Goal: Communication & Community: Answer question/provide support

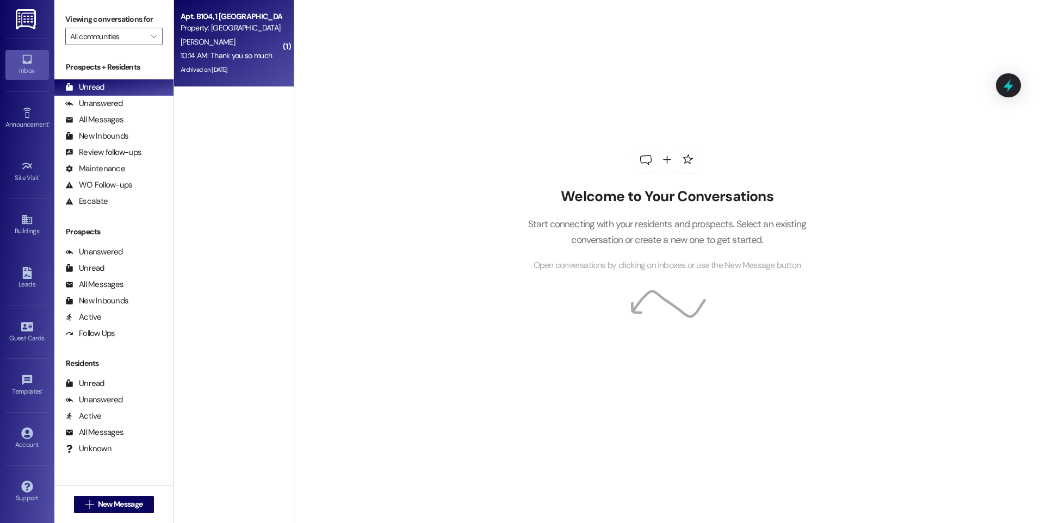
click at [224, 45] on div "[PERSON_NAME]" at bounding box center [231, 42] width 103 height 14
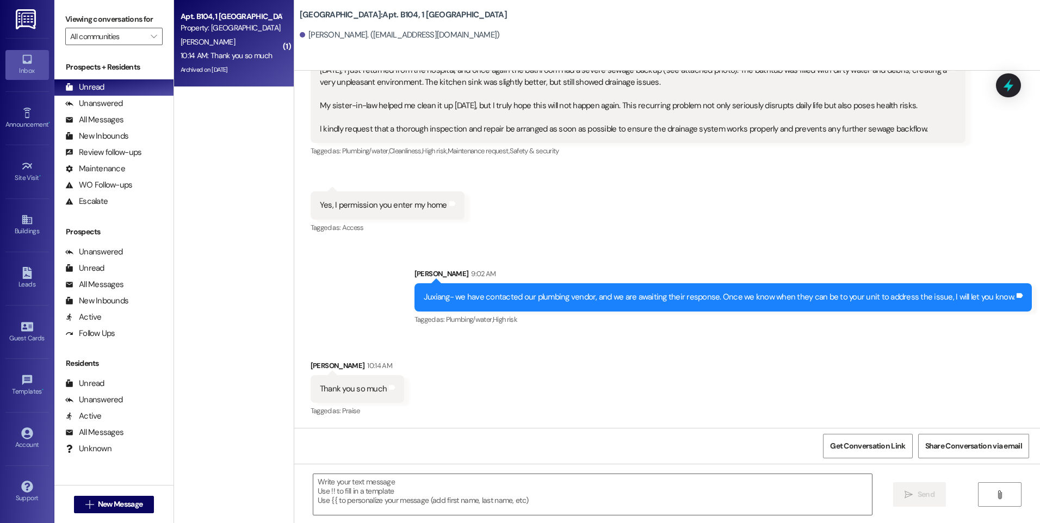
scroll to position [25135, 0]
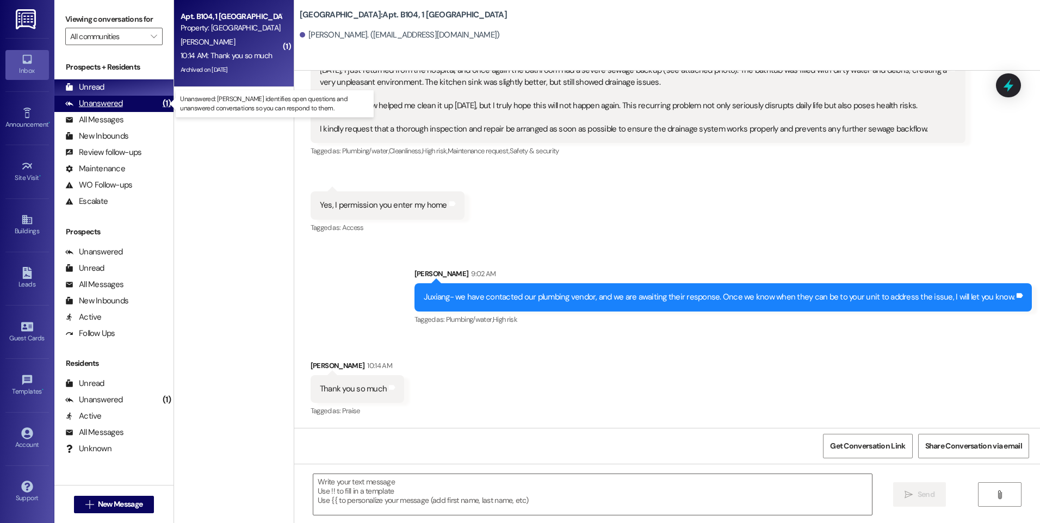
click at [131, 100] on div "Unanswered (1)" at bounding box center [113, 104] width 119 height 16
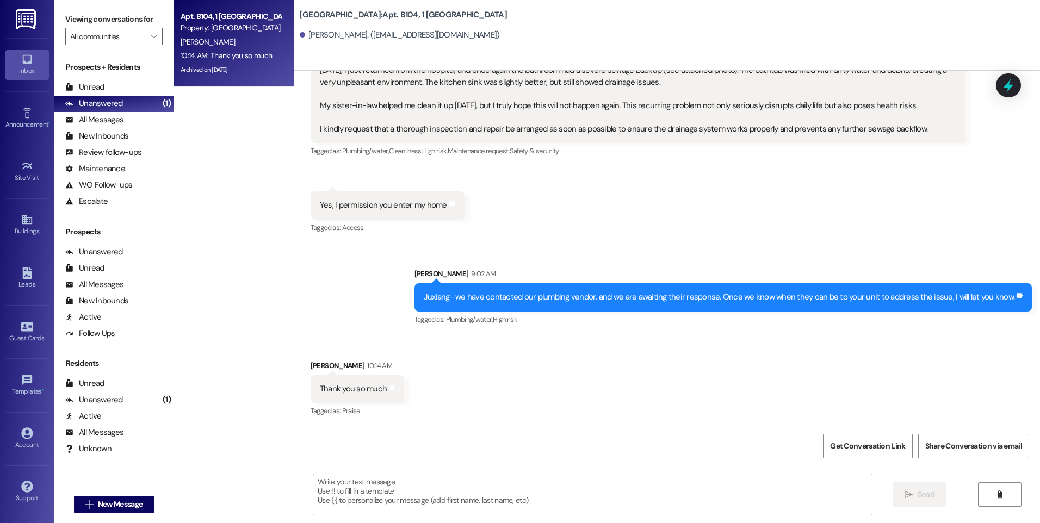
click at [121, 104] on div "Unanswered" at bounding box center [94, 103] width 58 height 11
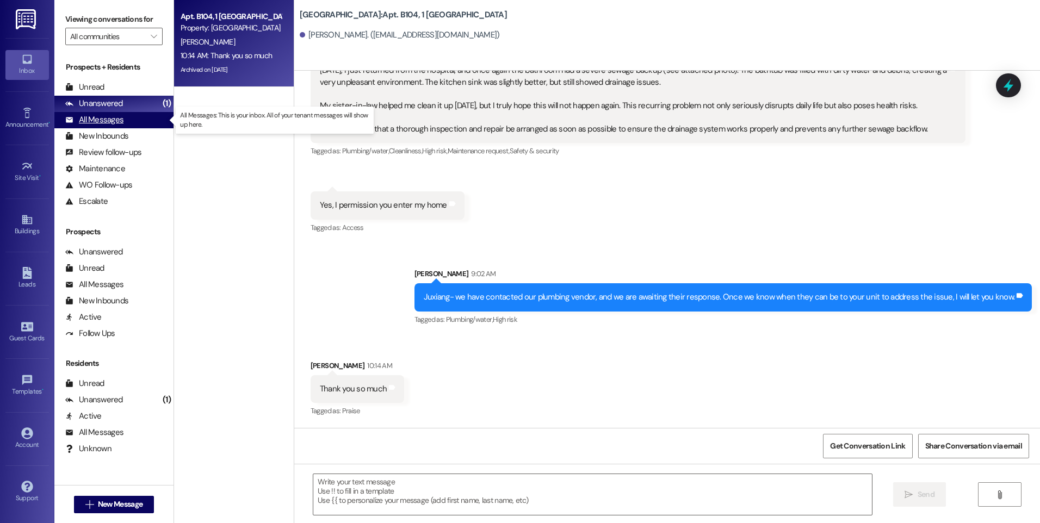
click at [109, 120] on div "All Messages" at bounding box center [94, 119] width 58 height 11
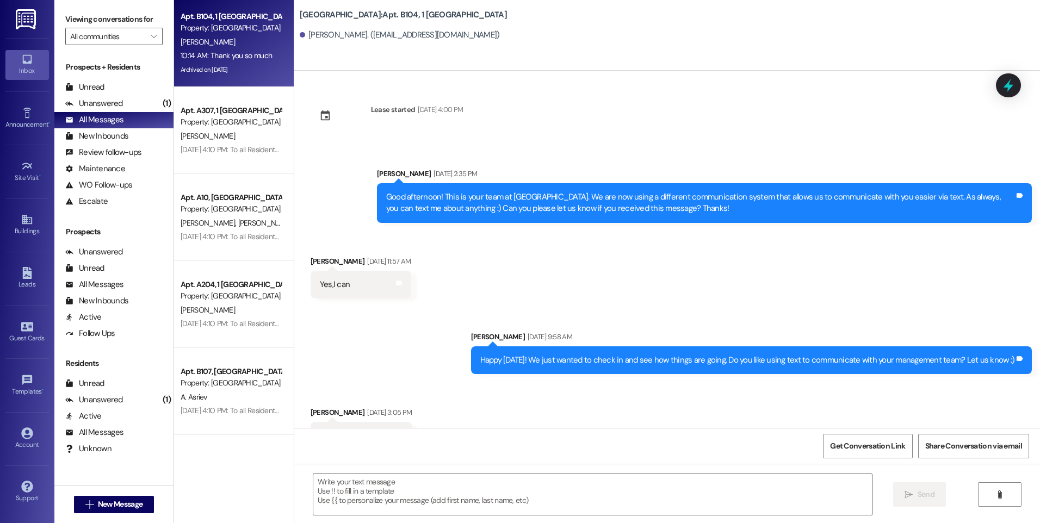
scroll to position [25134, 0]
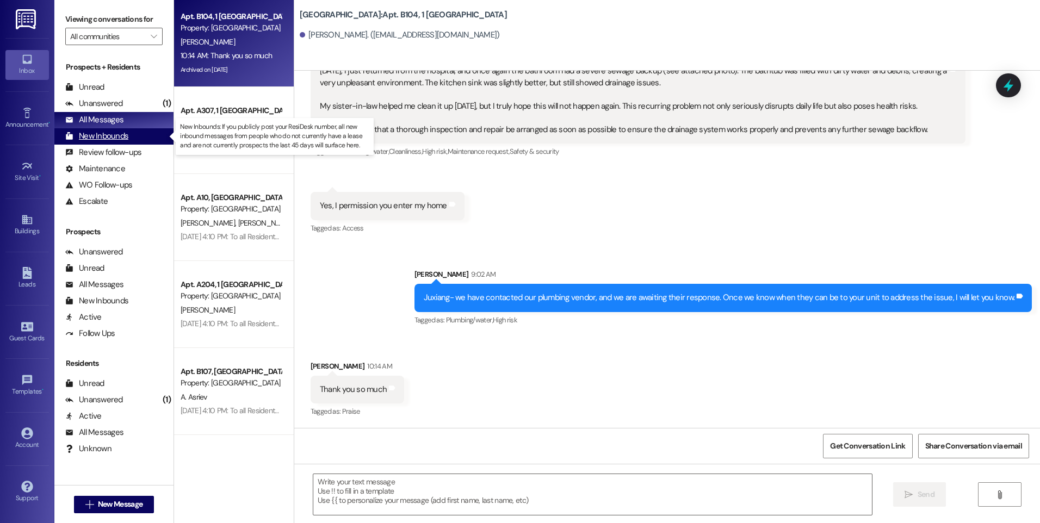
click at [130, 138] on div "New Inbounds (0)" at bounding box center [113, 136] width 119 height 16
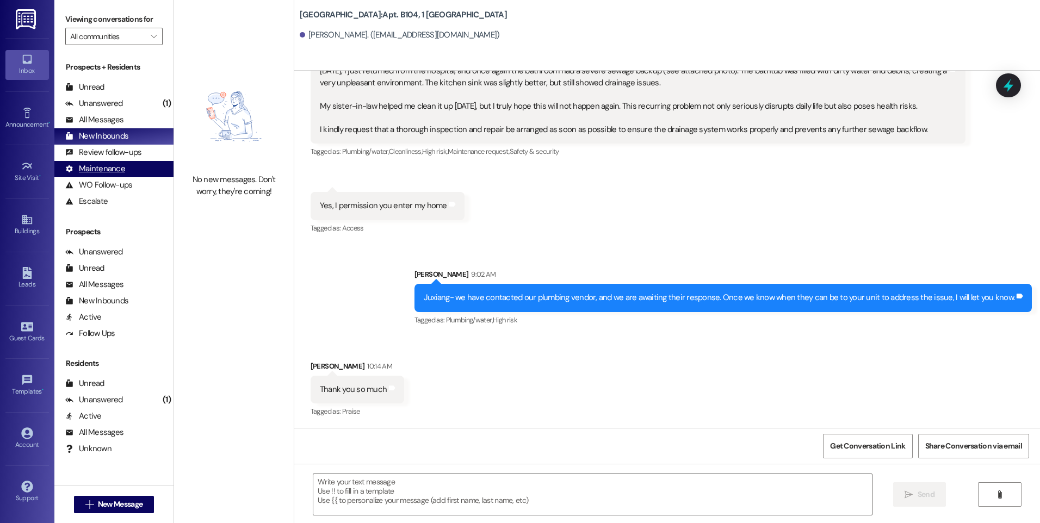
scroll to position [25080, 0]
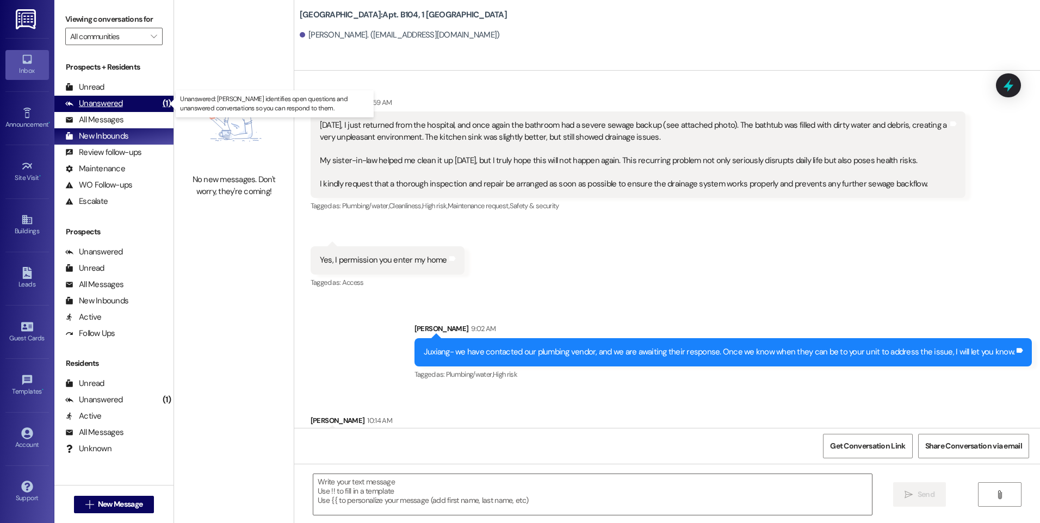
click at [129, 100] on div "Unanswered (1)" at bounding box center [113, 104] width 119 height 16
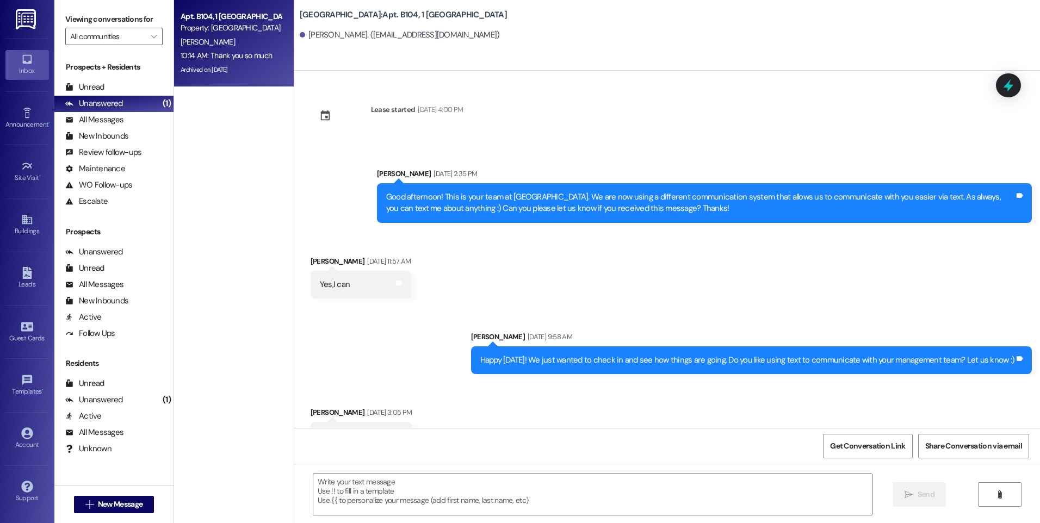
scroll to position [25134, 0]
